Goal: Task Accomplishment & Management: Manage account settings

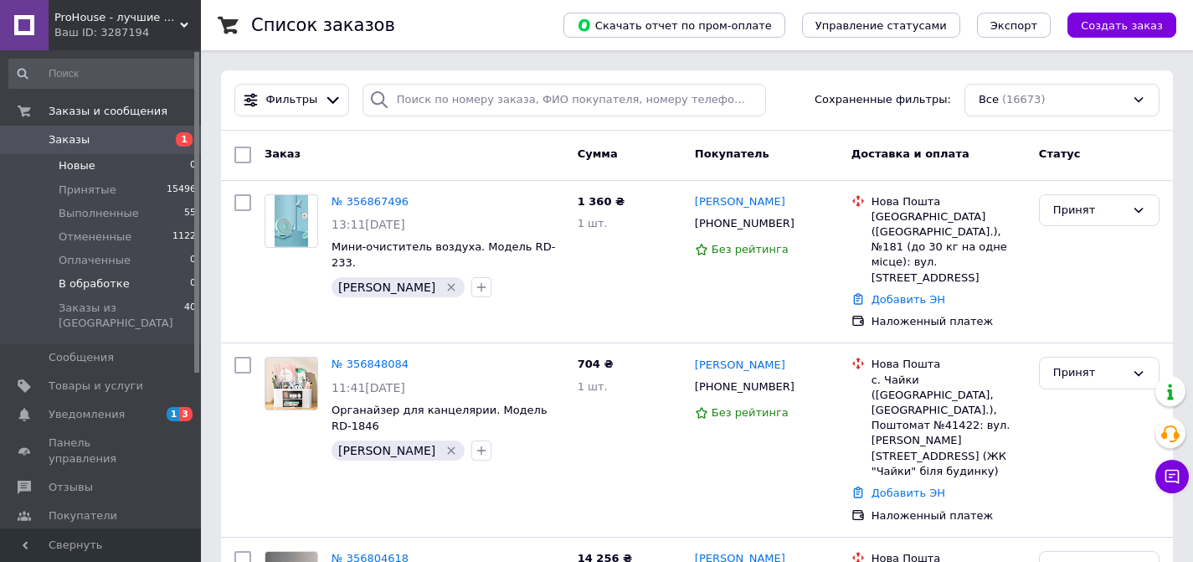
click at [99, 167] on li "Новые 0" at bounding box center [103, 165] width 206 height 23
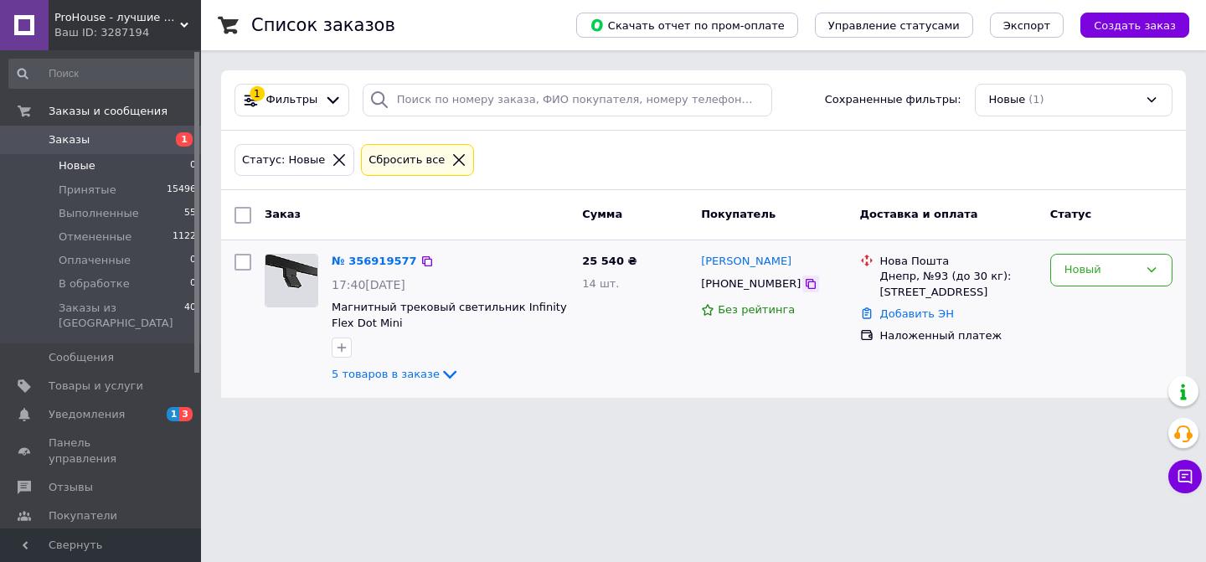
click at [804, 286] on icon at bounding box center [810, 283] width 13 height 13
click at [368, 259] on link "№ 356919577" at bounding box center [374, 261] width 85 height 13
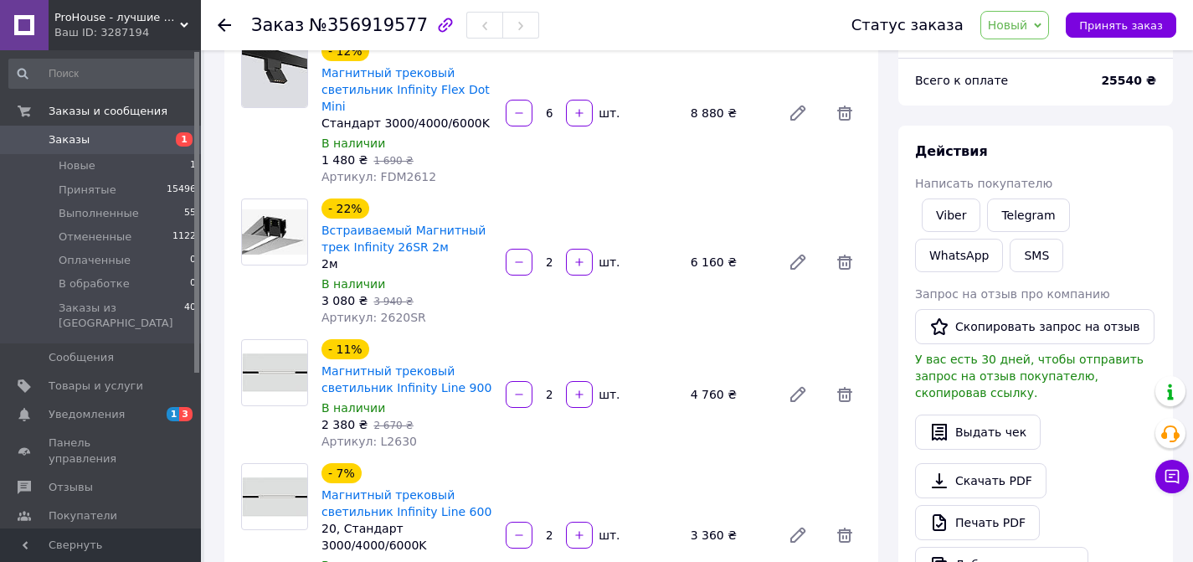
scroll to position [118, 0]
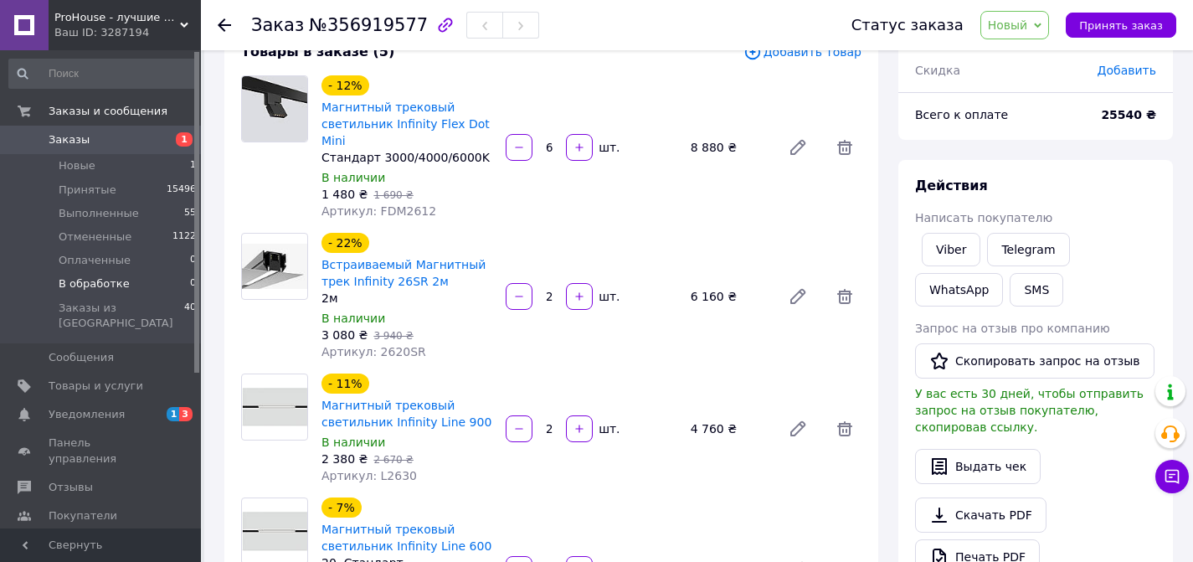
click at [67, 287] on span "В обработке" at bounding box center [94, 283] width 71 height 15
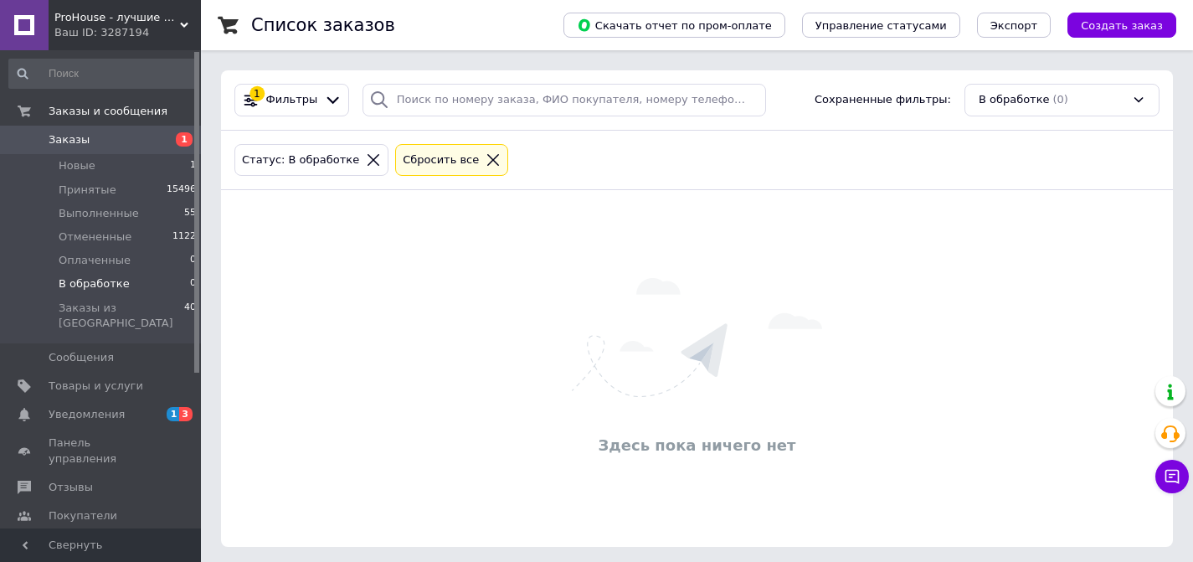
click at [486, 153] on icon at bounding box center [493, 159] width 15 height 15
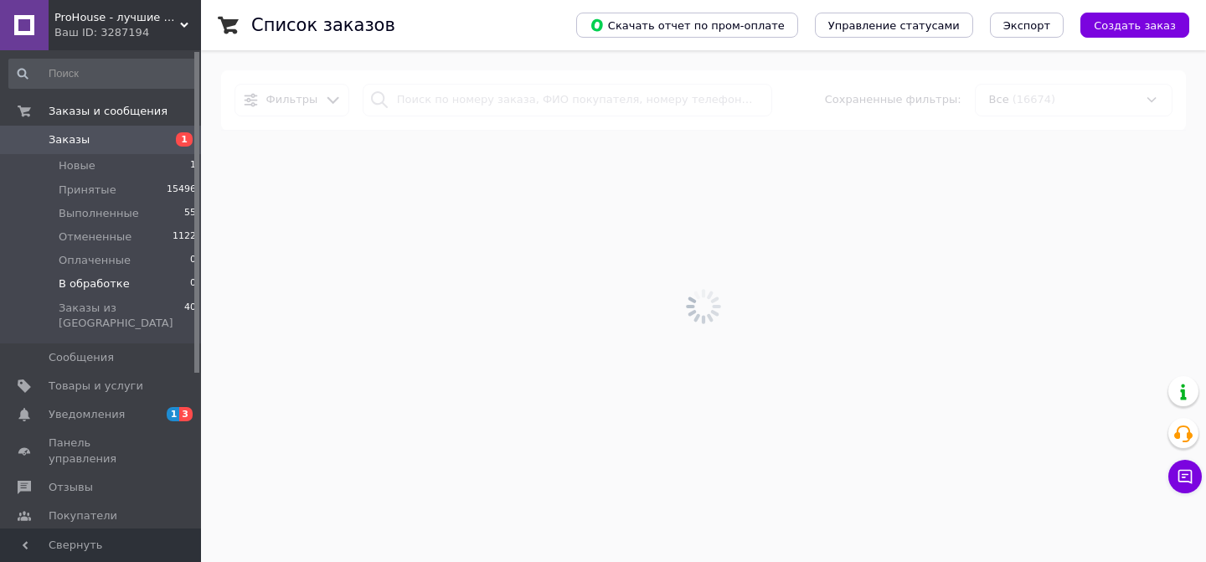
click at [99, 275] on li "В обработке 0" at bounding box center [103, 283] width 206 height 23
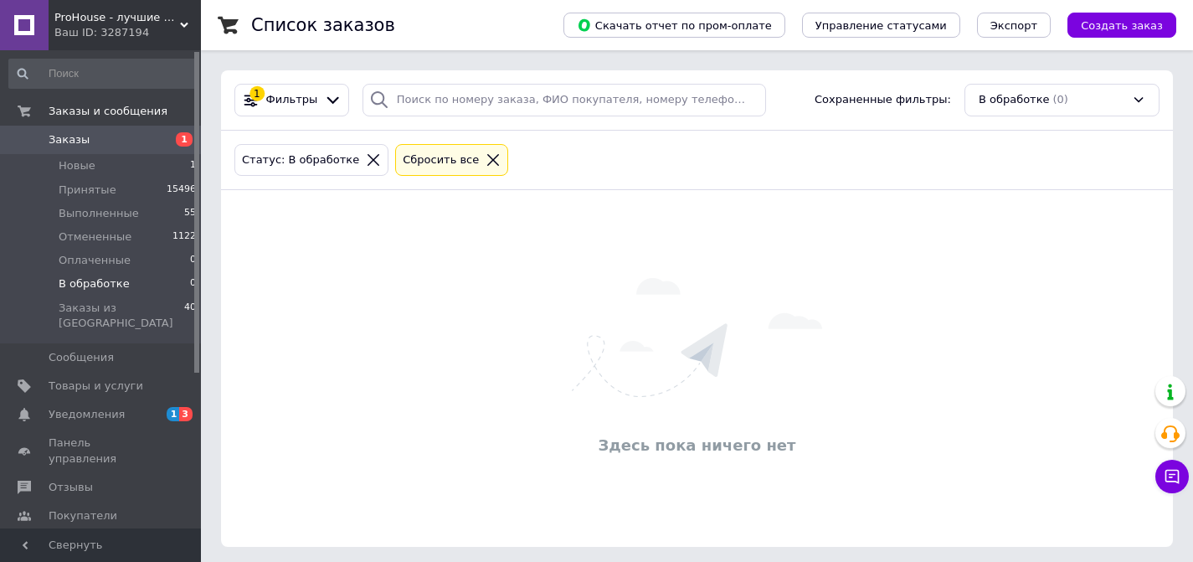
click at [486, 157] on icon at bounding box center [493, 159] width 15 height 15
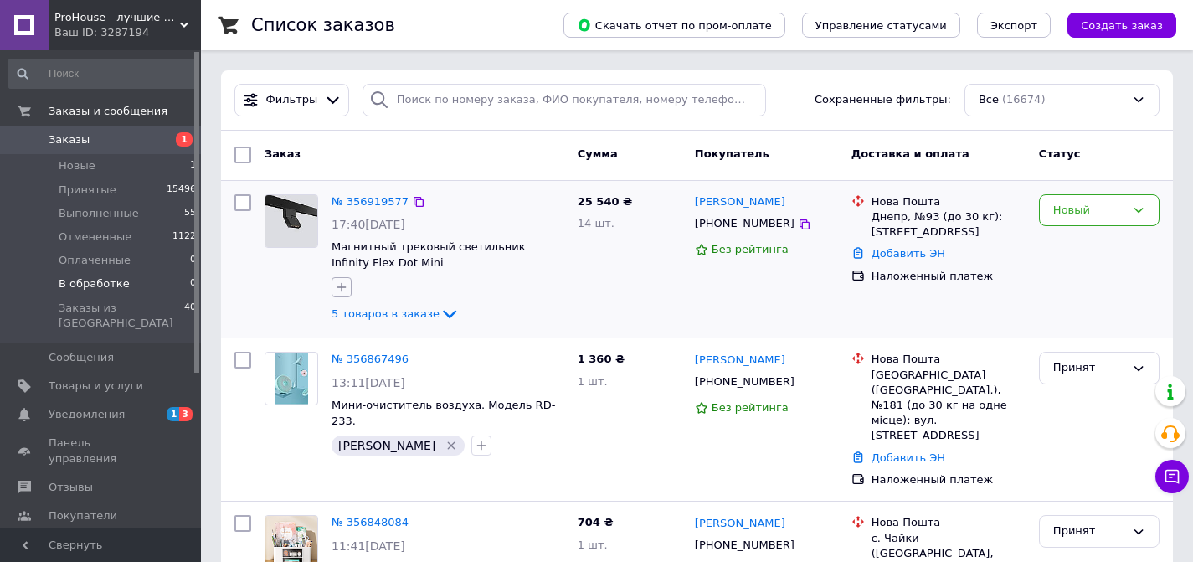
click at [336, 290] on icon "button" at bounding box center [341, 287] width 13 height 13
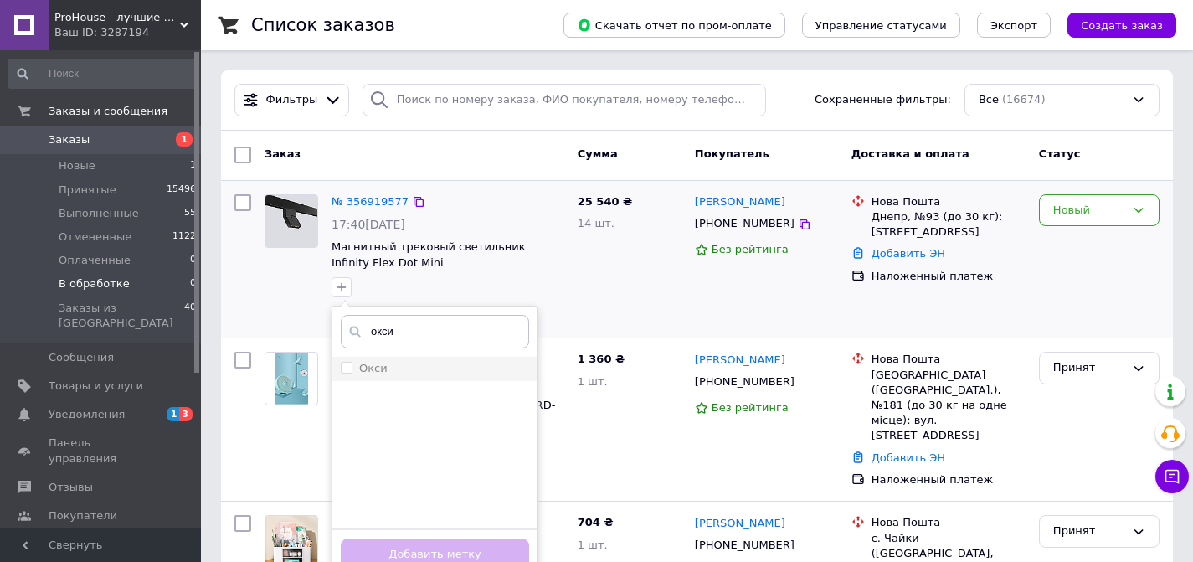
type input "окси"
click at [399, 363] on div "Окси" at bounding box center [435, 368] width 188 height 15
checkbox input "true"
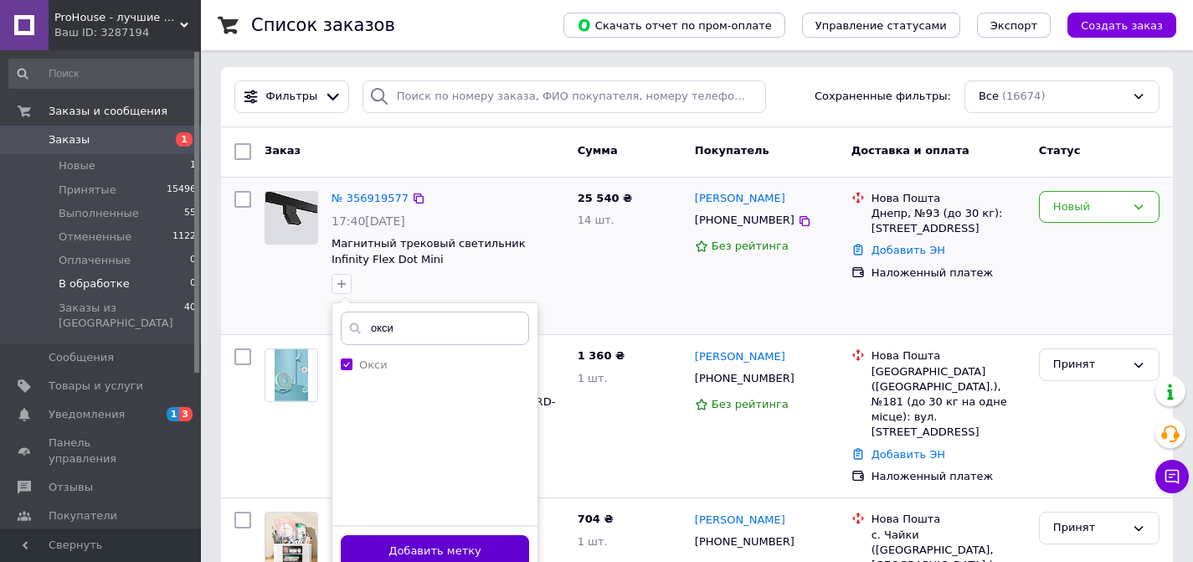
scroll to position [7, 0]
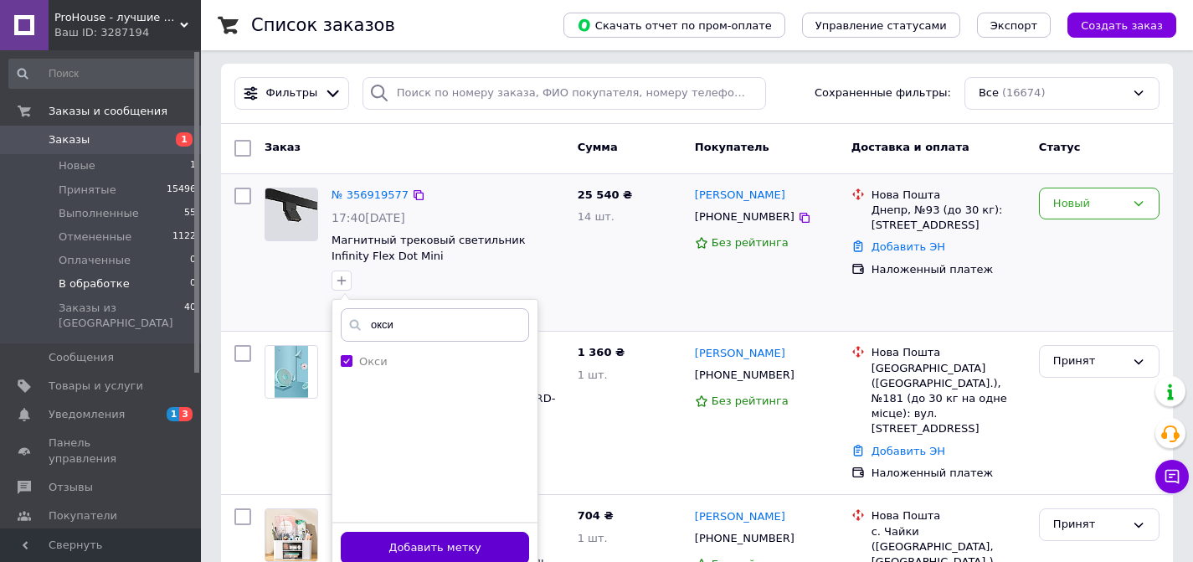
click at [489, 540] on button "Добавить метку" at bounding box center [435, 548] width 188 height 33
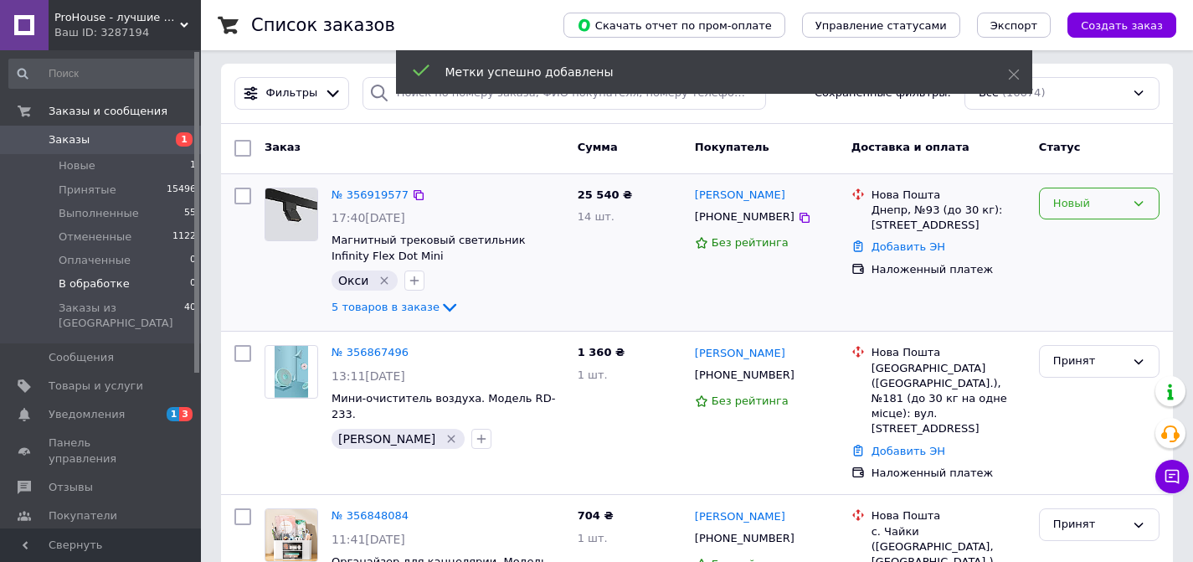
click at [1104, 208] on div "Новый" at bounding box center [1089, 204] width 72 height 18
click at [1101, 239] on li "Принят" at bounding box center [1099, 238] width 119 height 31
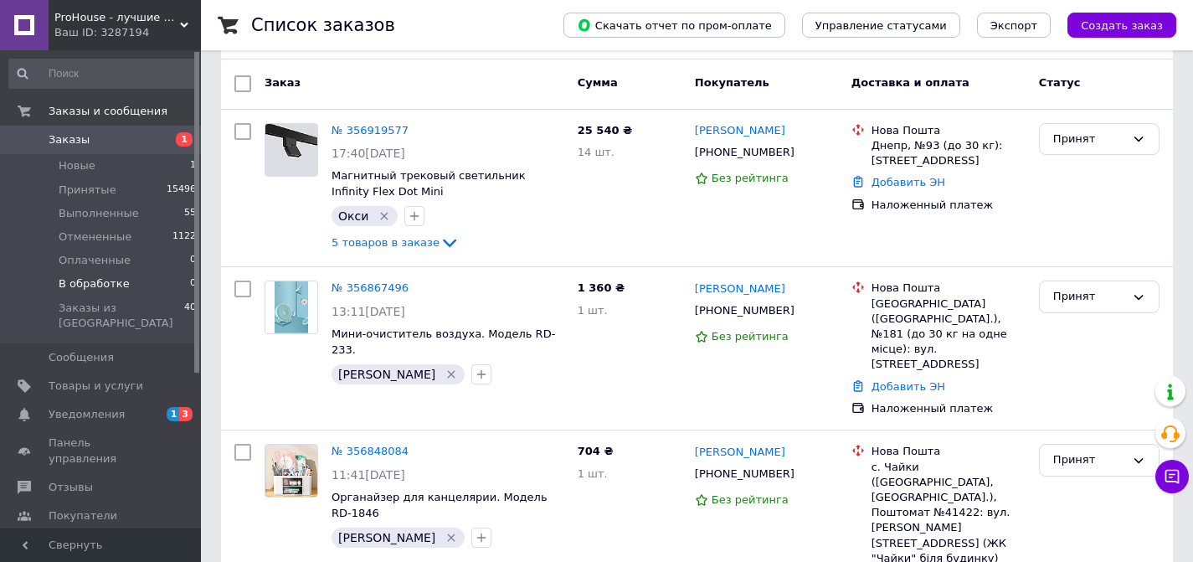
scroll to position [0, 0]
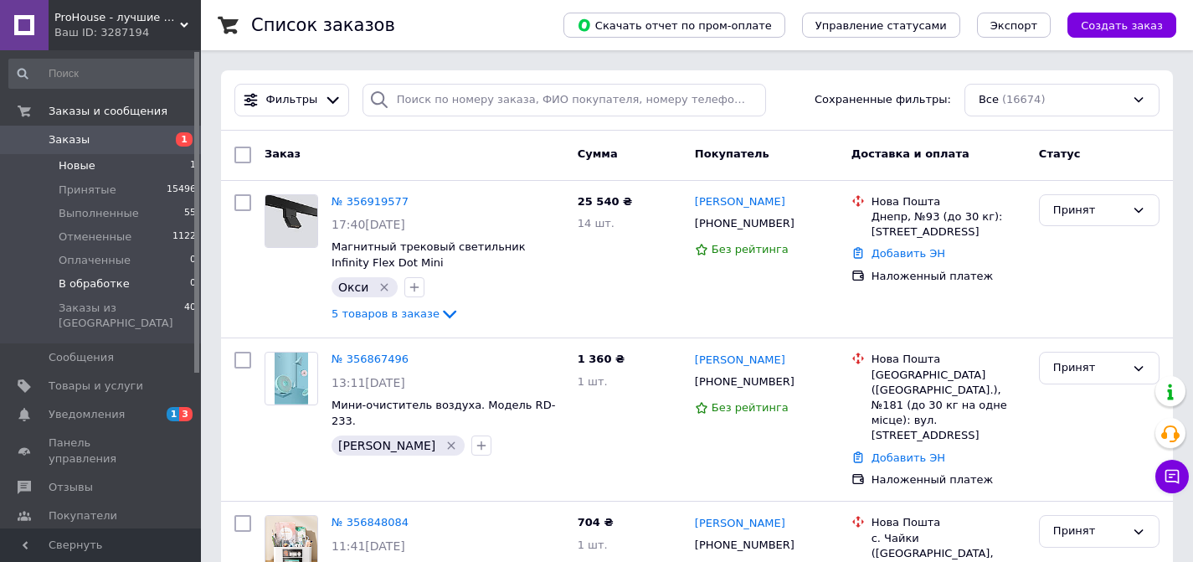
click at [85, 169] on span "Новые" at bounding box center [77, 165] width 37 height 15
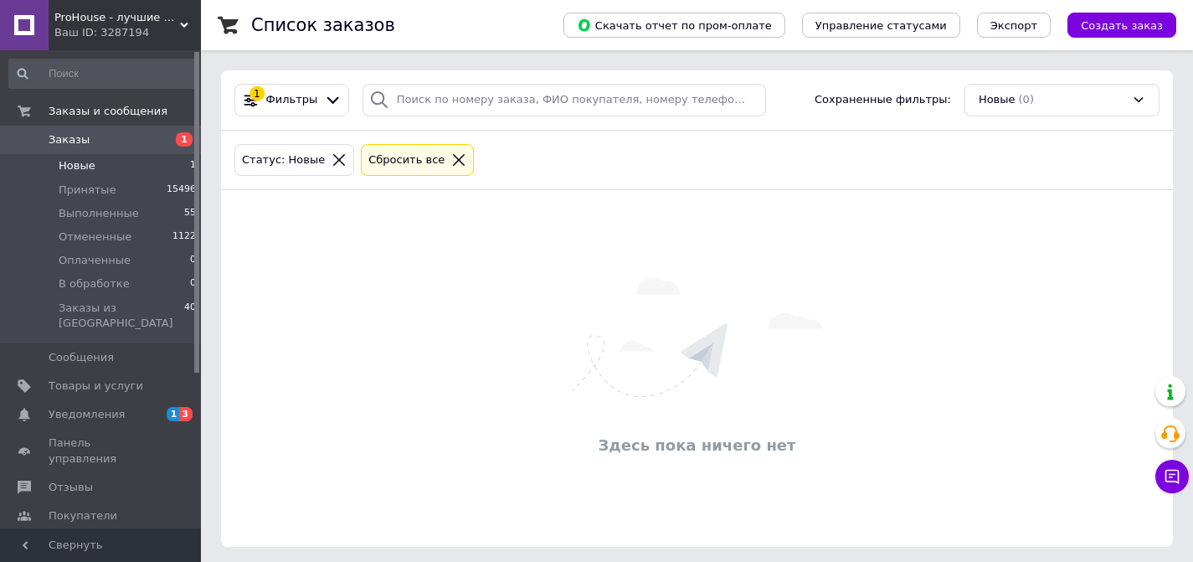
click at [457, 165] on div at bounding box center [459, 159] width 22 height 15
